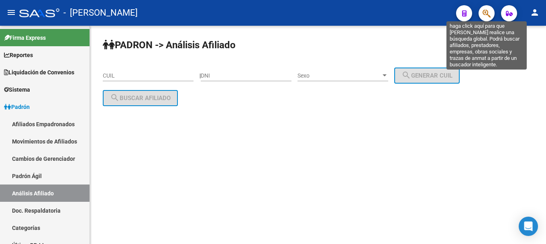
click at [489, 14] on icon "button" at bounding box center [487, 13] width 8 height 9
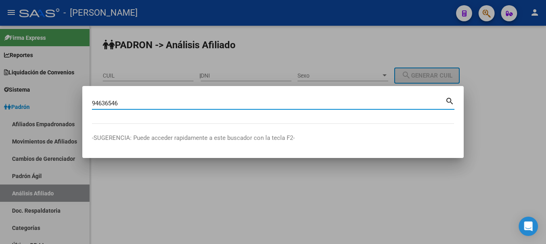
type input "94636546"
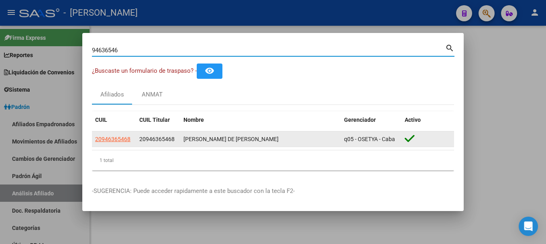
click at [95, 138] on datatable-body-cell "20946365468" at bounding box center [114, 139] width 44 height 16
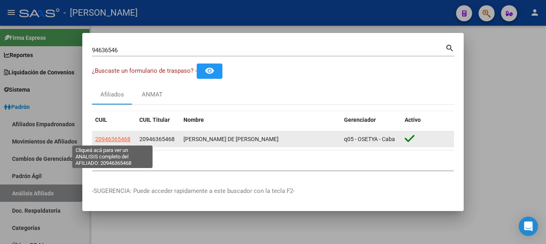
click at [111, 138] on span "20946365468" at bounding box center [112, 139] width 35 height 6
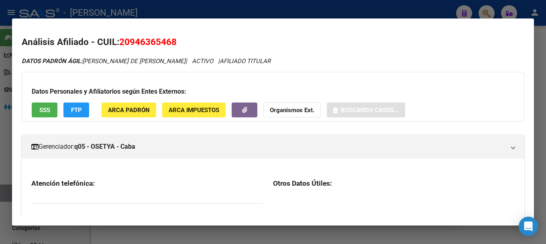
click at [149, 45] on span "20946365468" at bounding box center [147, 42] width 57 height 10
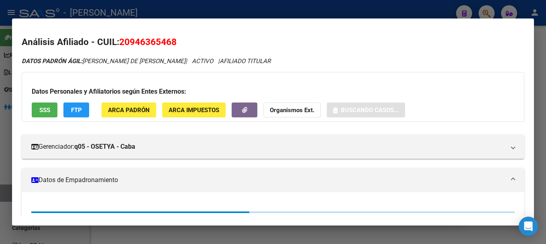
click at [149, 45] on span "20946365468" at bounding box center [147, 42] width 57 height 10
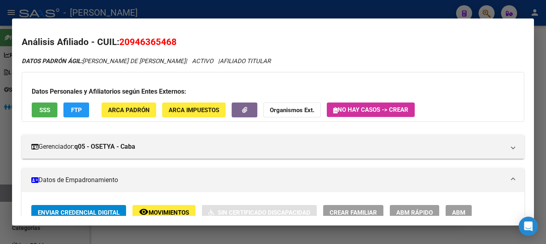
copy span "20946365468"
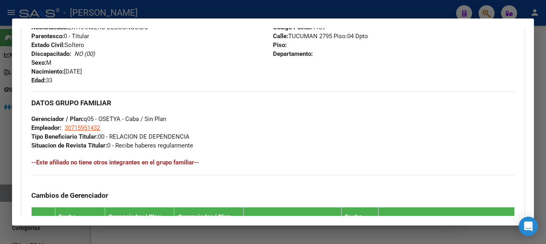
scroll to position [402, 0]
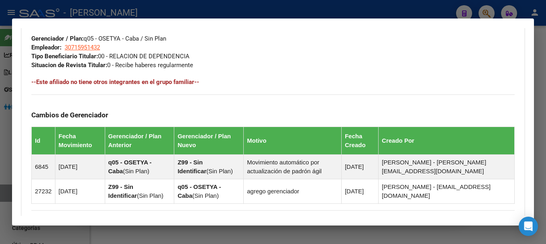
click at [363, 13] on div at bounding box center [273, 122] width 546 height 244
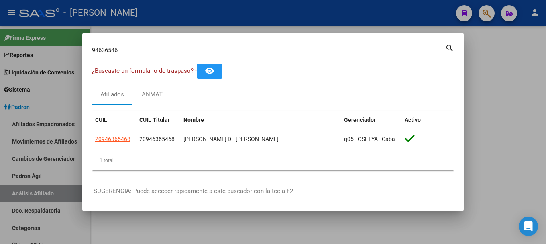
click at [297, 57] on div "94636546 Buscar (apellido, dni, [PERSON_NAME], [PERSON_NAME], cuit, obra social…" at bounding box center [273, 53] width 363 height 21
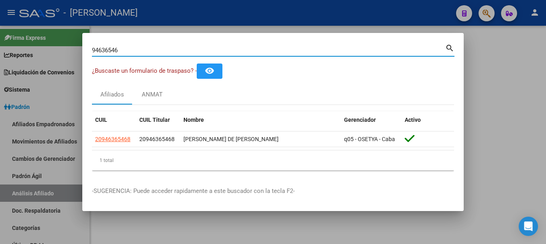
click at [300, 53] on input "94636546" at bounding box center [269, 50] width 354 height 7
paste input
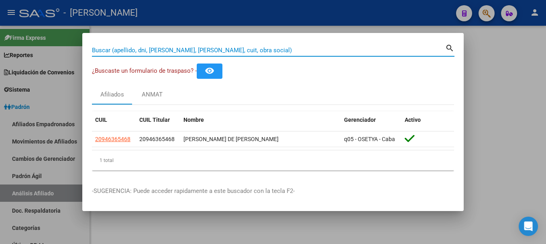
paste input
paste input "25400515"
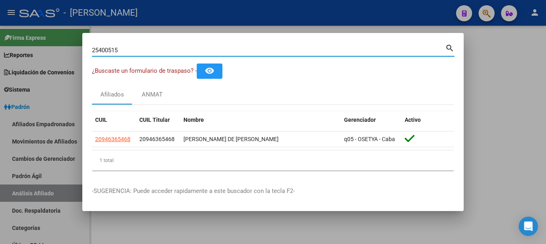
type input "25400515"
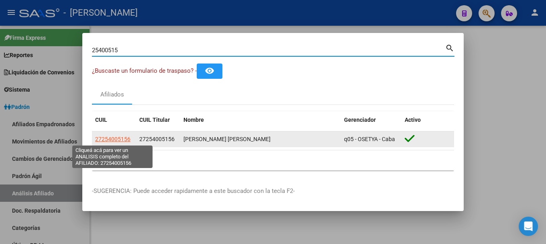
click at [106, 137] on span "27254005156" at bounding box center [112, 139] width 35 height 6
type textarea "27254005156"
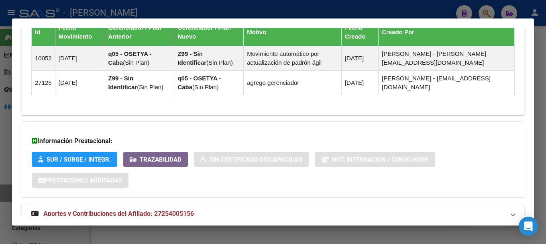
scroll to position [536, 0]
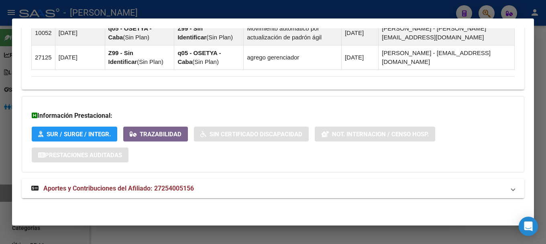
click at [278, 196] on mat-expansion-panel-header "Aportes y Contribuciones del Afiliado: 27254005156" at bounding box center [273, 188] width 503 height 19
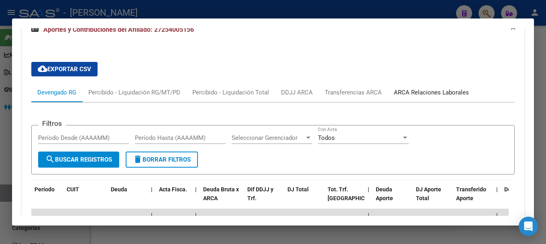
click at [443, 87] on div "ARCA Relaciones Laborales" at bounding box center [431, 92] width 87 height 19
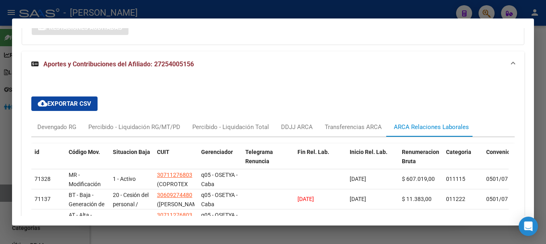
scroll to position [697, 0]
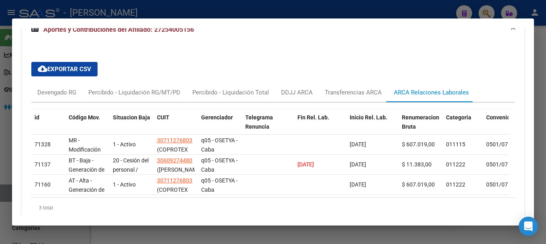
click at [352, 17] on div at bounding box center [273, 122] width 546 height 244
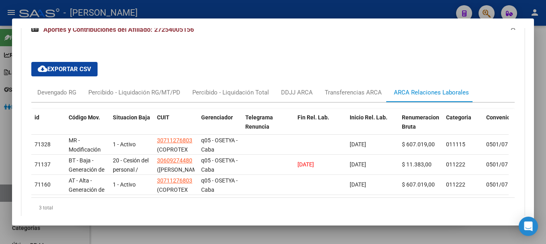
click at [353, 17] on div at bounding box center [273, 122] width 546 height 244
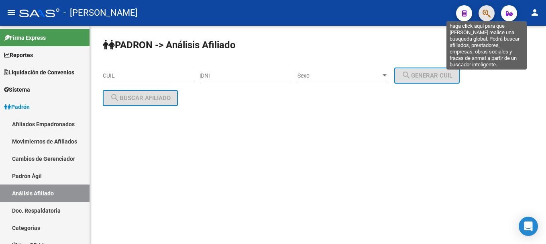
click at [489, 12] on icon "button" at bounding box center [487, 13] width 8 height 9
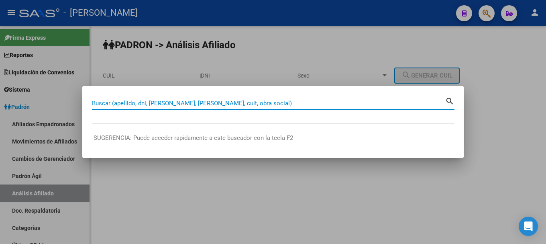
paste input "21155932"
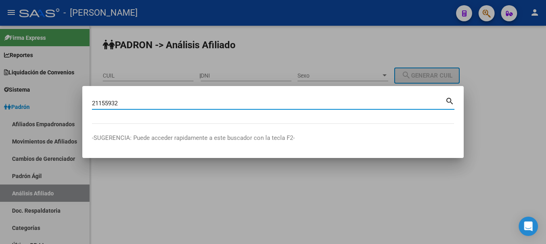
type input "21155932"
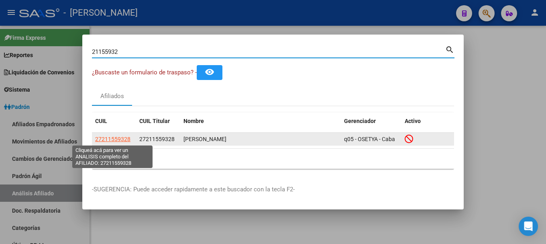
click at [109, 138] on span "27211559328" at bounding box center [112, 139] width 35 height 6
type textarea "27211559328"
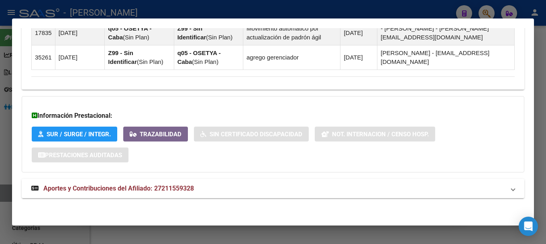
click at [286, 184] on mat-panel-title "Aportes y Contribuciones del Afiliado: 27211559328" at bounding box center [268, 189] width 474 height 10
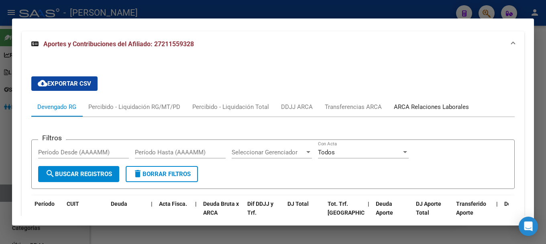
click at [430, 110] on div "ARCA Relaciones Laborales" at bounding box center [431, 106] width 75 height 9
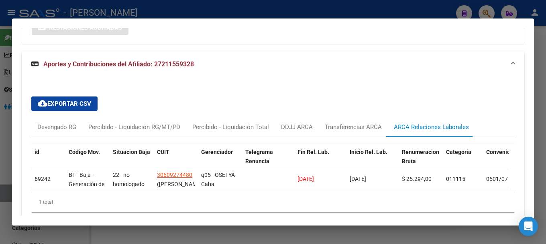
scroll to position [701, 0]
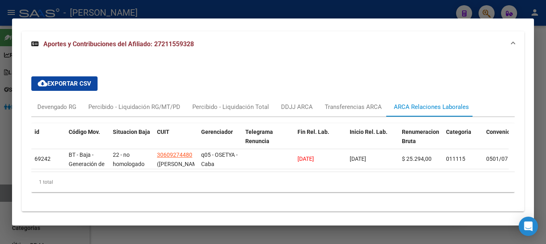
click at [281, 15] on div at bounding box center [273, 122] width 546 height 244
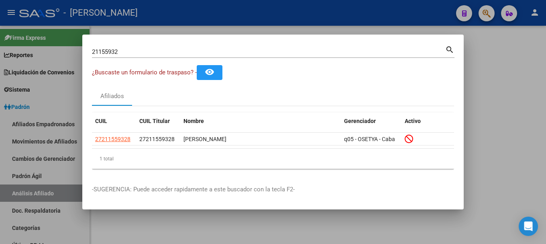
click at [281, 15] on div at bounding box center [273, 122] width 546 height 244
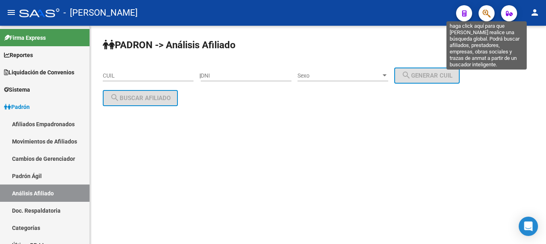
click at [491, 14] on icon "button" at bounding box center [487, 13] width 8 height 9
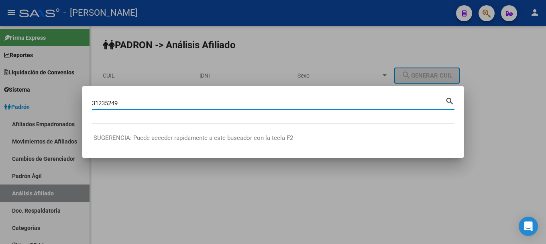
type input "31235249"
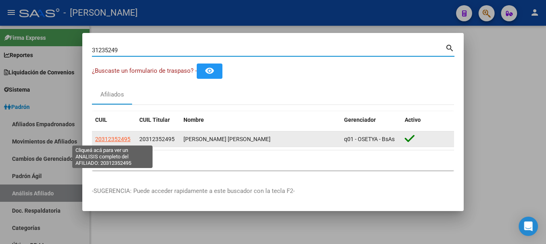
click at [109, 137] on span "20312352495" at bounding box center [112, 139] width 35 height 6
type textarea "20312352495"
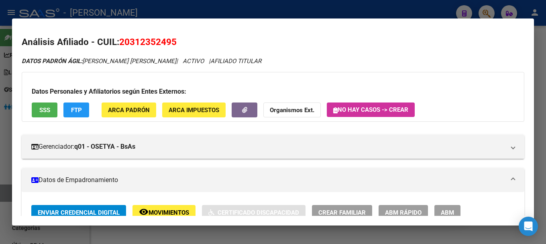
click at [155, 45] on span "20312352495" at bounding box center [147, 42] width 57 height 10
copy span "20312352495"
